Goal: Task Accomplishment & Management: Use online tool/utility

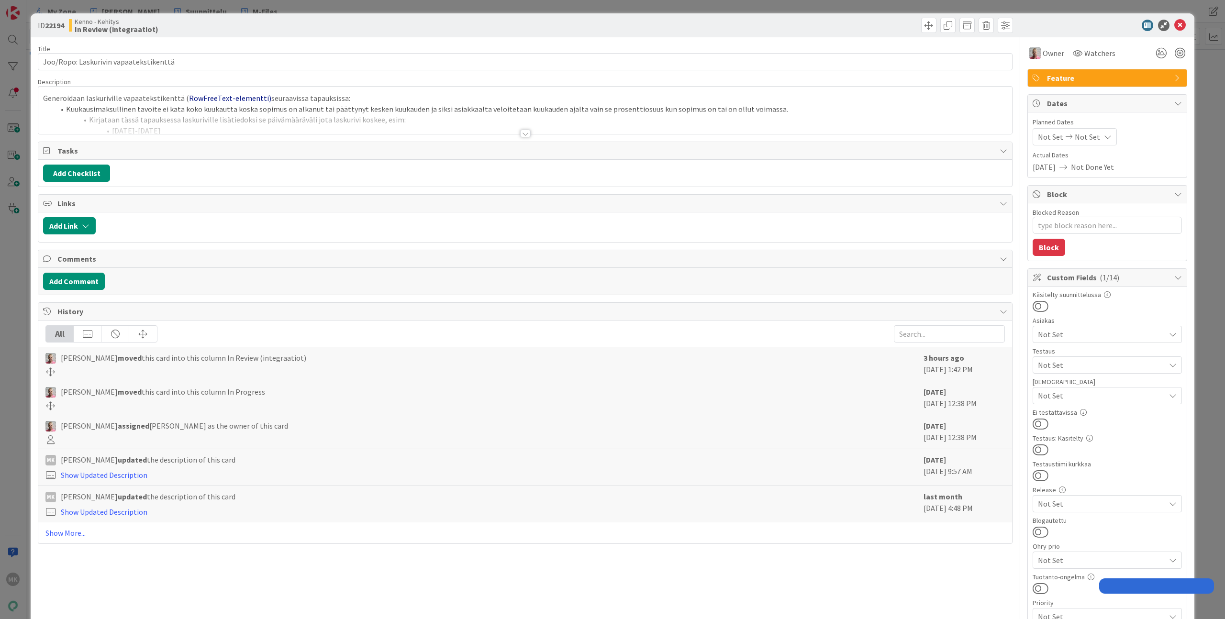
type textarea "x"
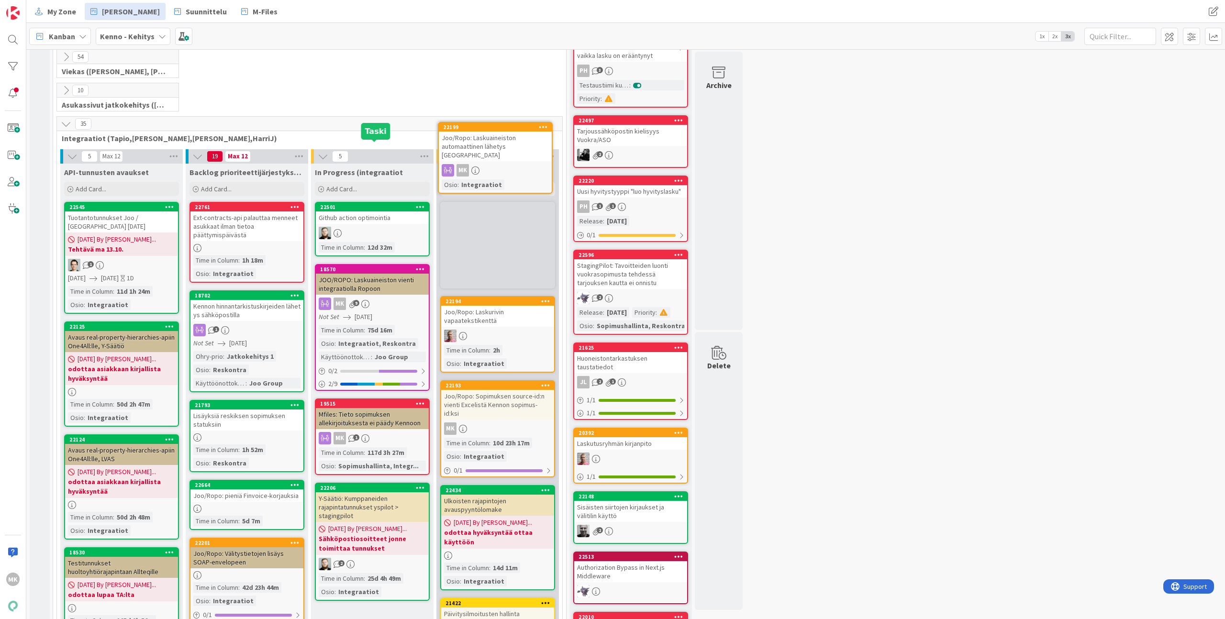
scroll to position [233, 0]
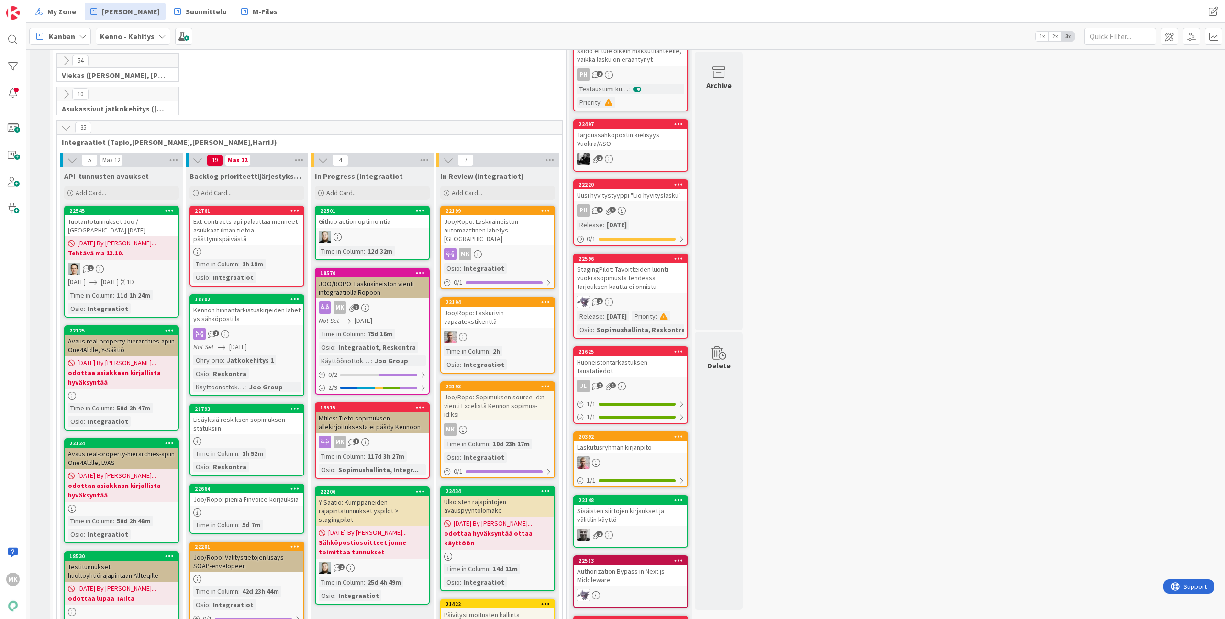
drag, startPoint x: 380, startPoint y: 140, endPoint x: 820, endPoint y: 9, distance: 459.3
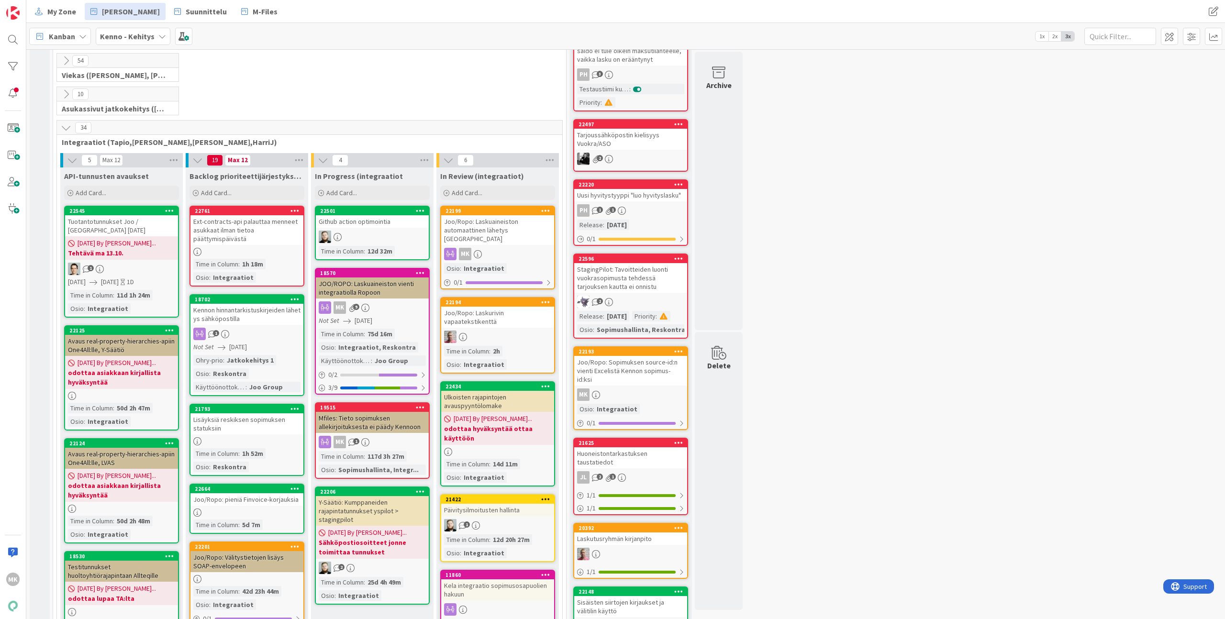
click at [402, 112] on div "10 Asukassivut jatkokehitys (Rasmus, TommiH, Bella)" at bounding box center [309, 104] width 509 height 34
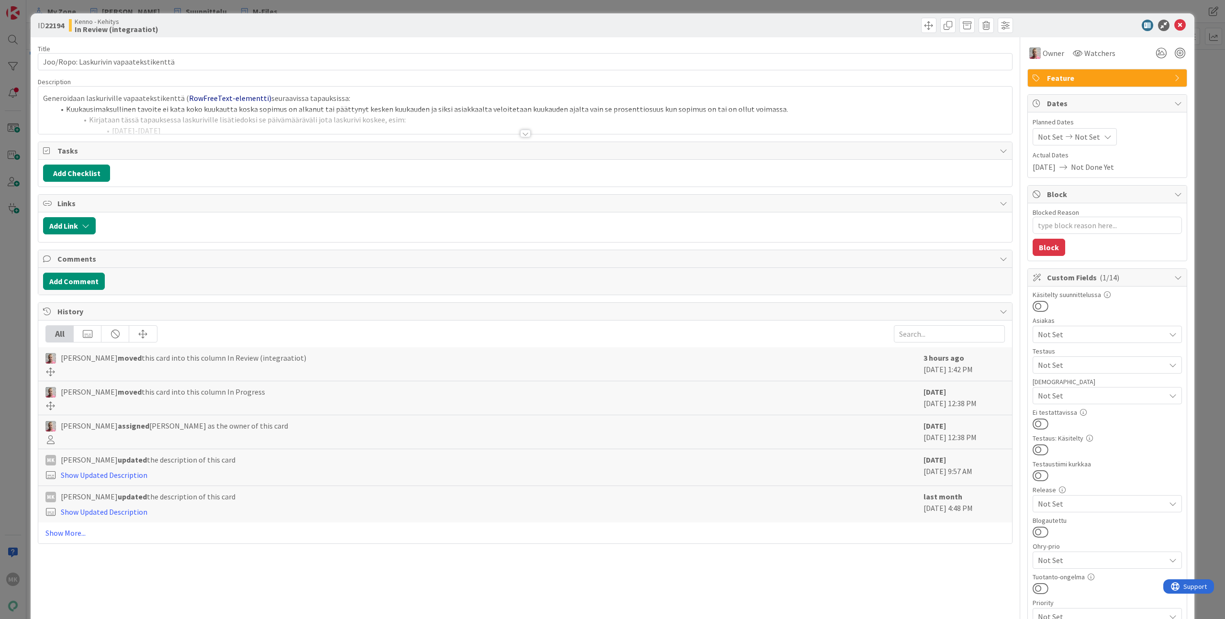
type textarea "x"
